Goal: Information Seeking & Learning: Check status

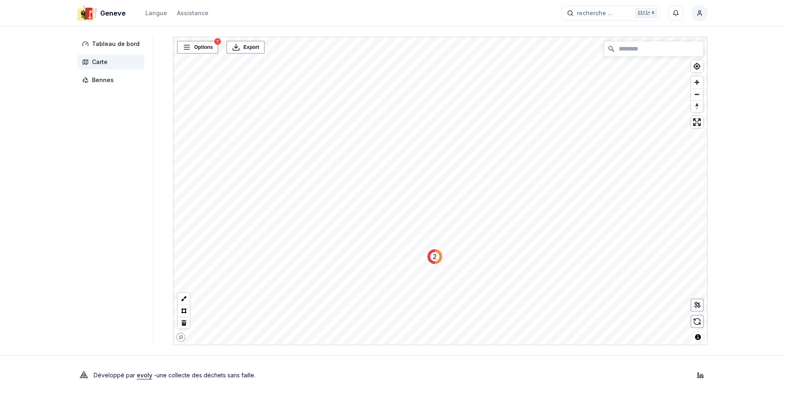
click at [108, 36] on div "Geneve Langue Assistance recherche ... recherche ... Ctrl+ K Constantin Tableau…" at bounding box center [392, 197] width 785 height 395
click at [106, 45] on span "Tableau de bord" at bounding box center [116, 44] width 48 height 8
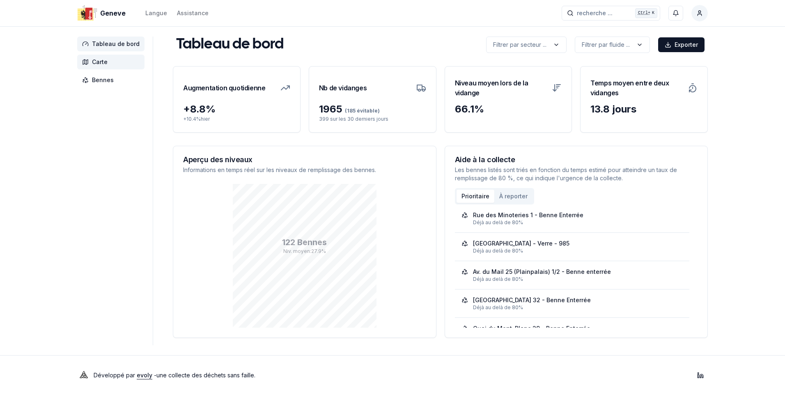
click at [95, 61] on span "Carte" at bounding box center [100, 62] width 16 height 8
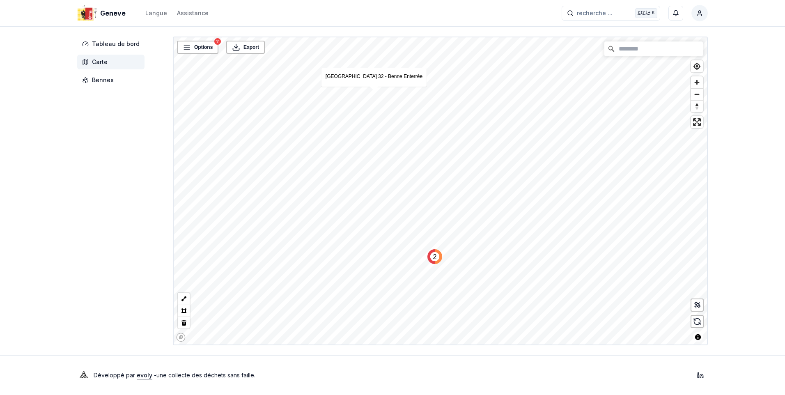
click at [100, 60] on span "Carte" at bounding box center [100, 62] width 16 height 8
click at [104, 76] on span "Bennes" at bounding box center [103, 80] width 22 height 8
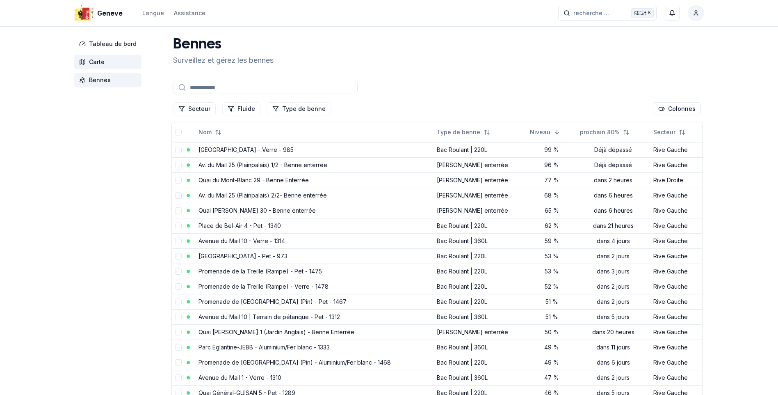
click at [98, 64] on span "Carte" at bounding box center [97, 62] width 16 height 8
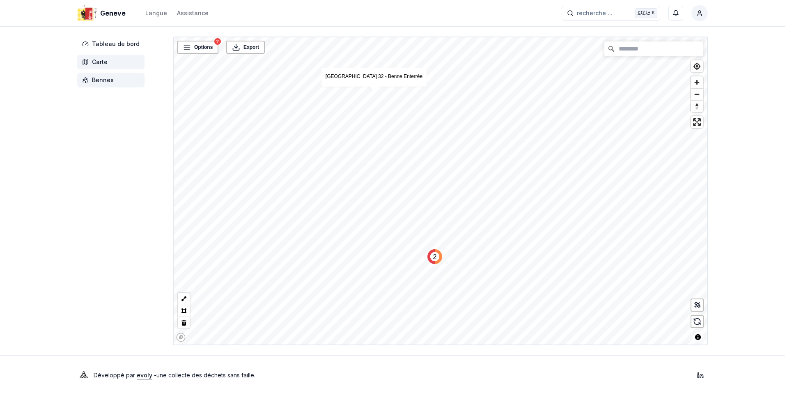
click at [98, 80] on span "Bennes" at bounding box center [103, 80] width 22 height 8
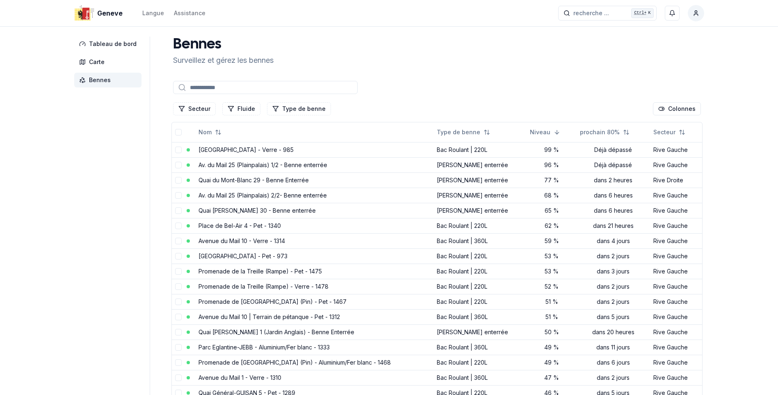
click at [230, 86] on input at bounding box center [265, 87] width 185 height 13
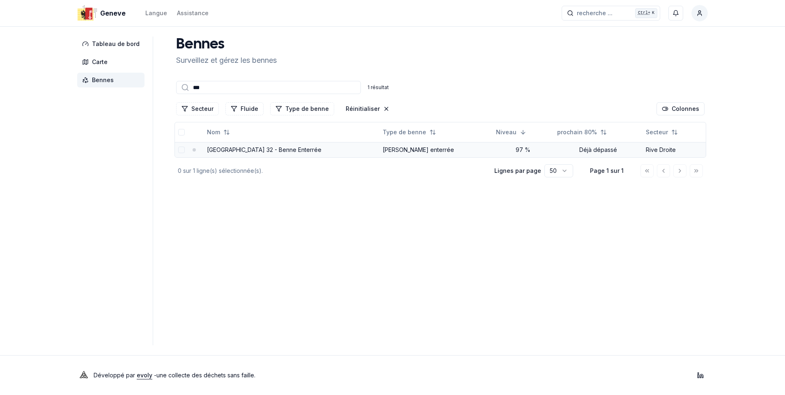
type input "***"
click at [393, 151] on td "[PERSON_NAME] enterrée" at bounding box center [435, 149] width 113 height 15
click at [235, 150] on link "[GEOGRAPHIC_DATA] 32 - Benne Enterrée" at bounding box center [264, 149] width 114 height 7
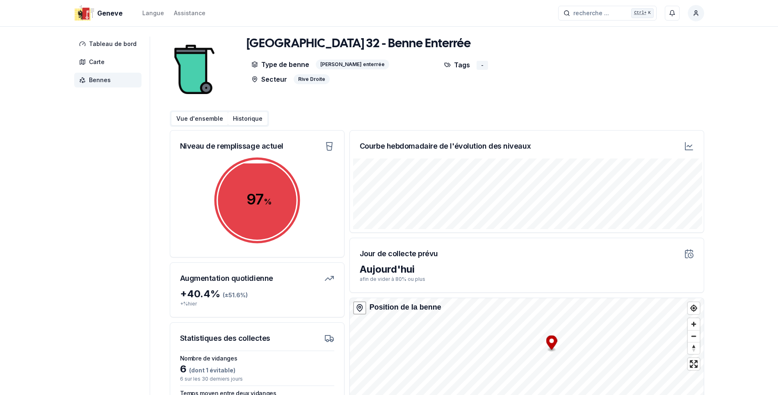
click at [239, 119] on button "Historique" at bounding box center [247, 118] width 39 height 13
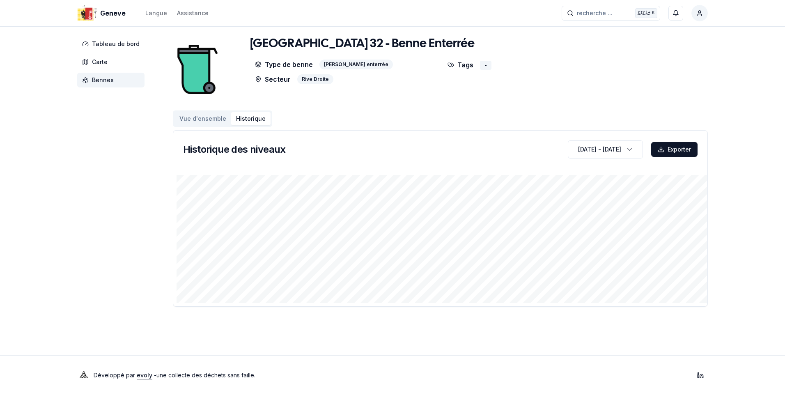
click at [131, 223] on div "Tableau de bord Carte Bennes [GEOGRAPHIC_DATA] 32 - Benne Enterrée Type de benn…" at bounding box center [392, 191] width 657 height 309
click at [117, 41] on span "Tableau de bord" at bounding box center [116, 44] width 48 height 8
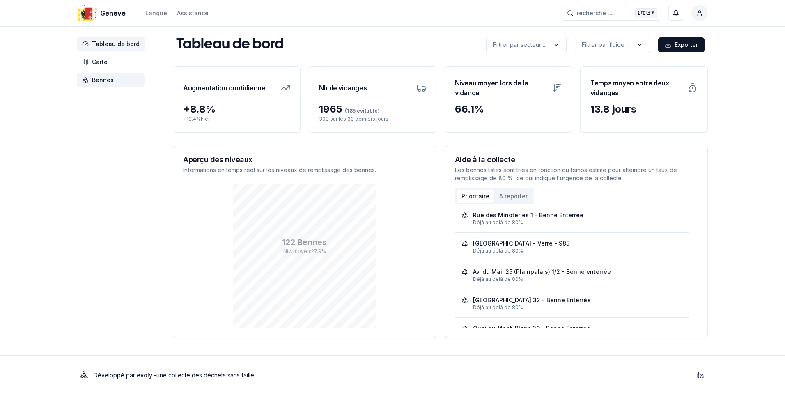
click at [96, 79] on span "Bennes" at bounding box center [103, 80] width 22 height 8
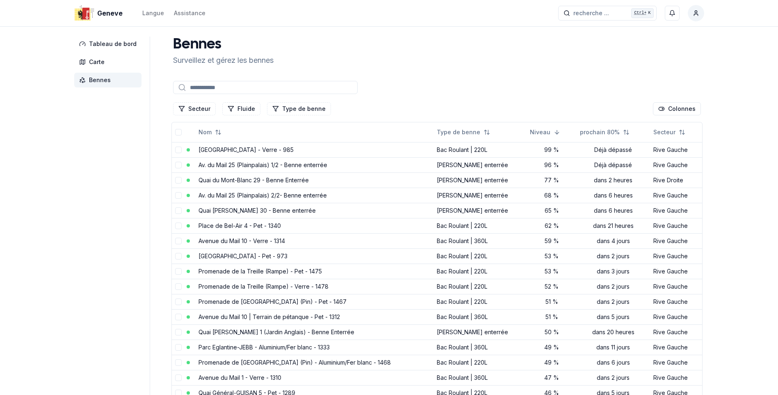
click at [225, 87] on input at bounding box center [265, 87] width 185 height 13
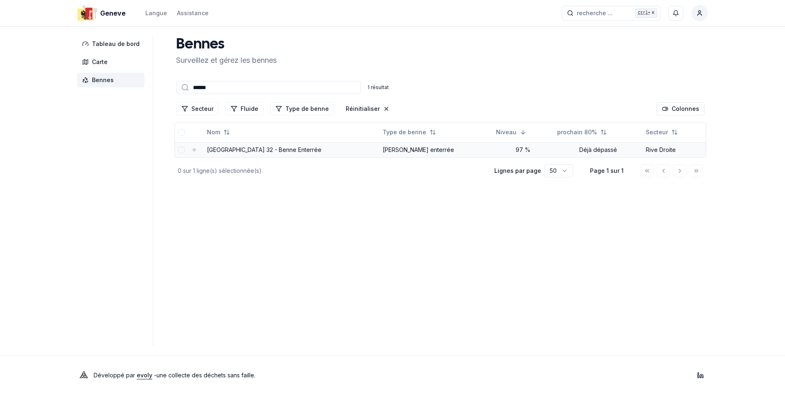
type input "******"
click at [243, 148] on link "[GEOGRAPHIC_DATA] 32 - Benne Enterrée" at bounding box center [264, 149] width 114 height 7
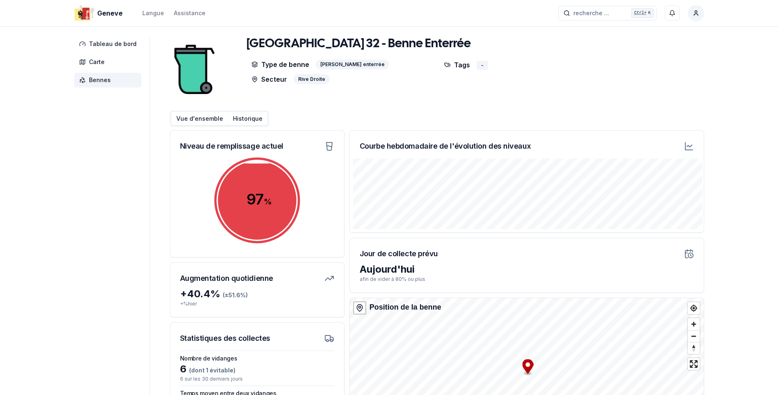
click at [242, 118] on button "Historique" at bounding box center [247, 118] width 39 height 13
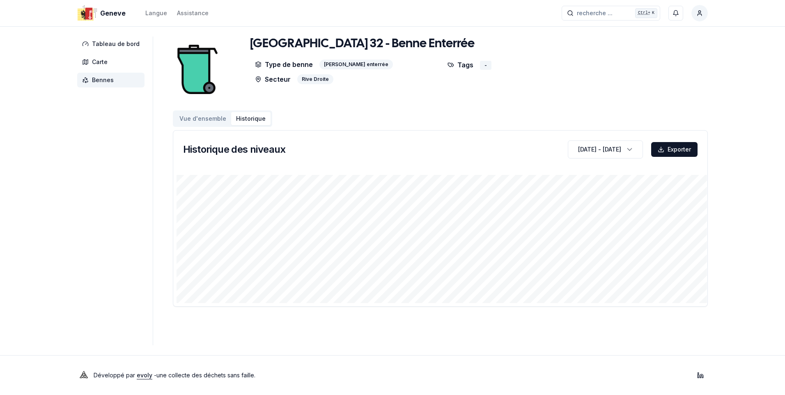
click at [0, 298] on html "Geneve Langue Assistance recherche ... recherche ... Ctrl+ K Constantin Tableau…" at bounding box center [392, 197] width 785 height 395
click at [482, 64] on div "-" at bounding box center [485, 65] width 11 height 9
click at [208, 117] on button "Vue d'ensemble" at bounding box center [202, 118] width 57 height 13
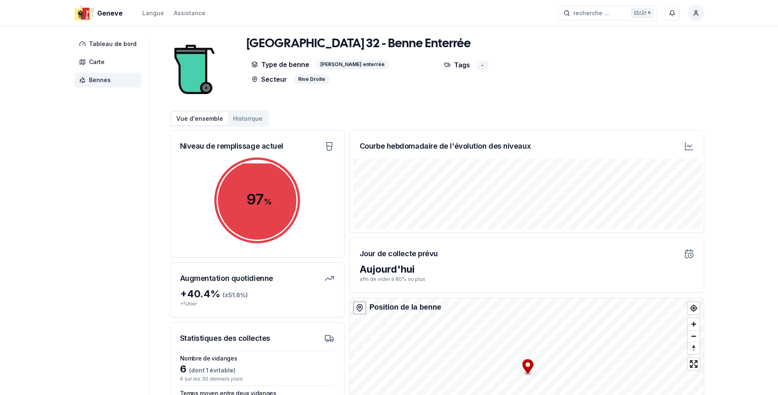
click at [690, 145] on icon at bounding box center [689, 146] width 10 height 10
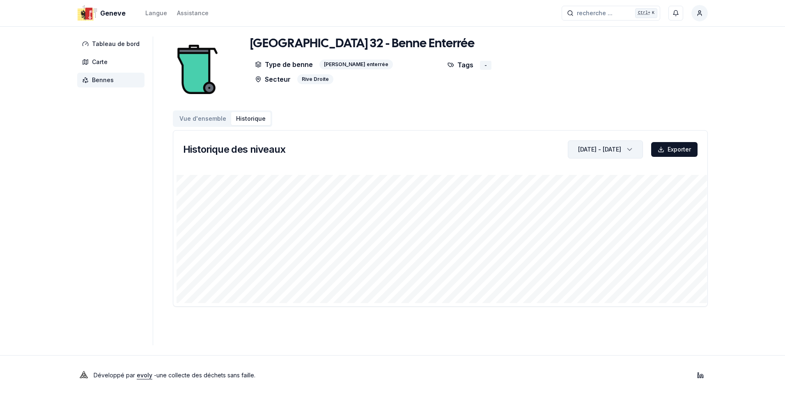
click at [630, 147] on icon "button" at bounding box center [629, 149] width 8 height 12
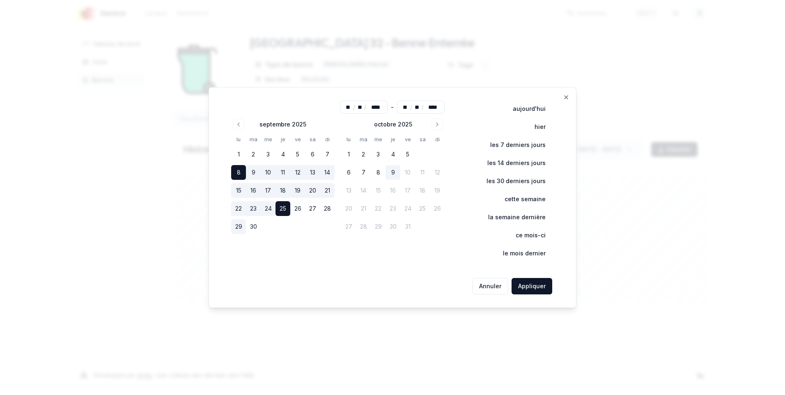
click at [238, 229] on button "29" at bounding box center [238, 226] width 15 height 15
click at [393, 169] on button "9" at bounding box center [392, 172] width 15 height 15
type input "**"
click at [523, 282] on button "Appliquer" at bounding box center [531, 286] width 41 height 16
